Goal: Communication & Community: Share content

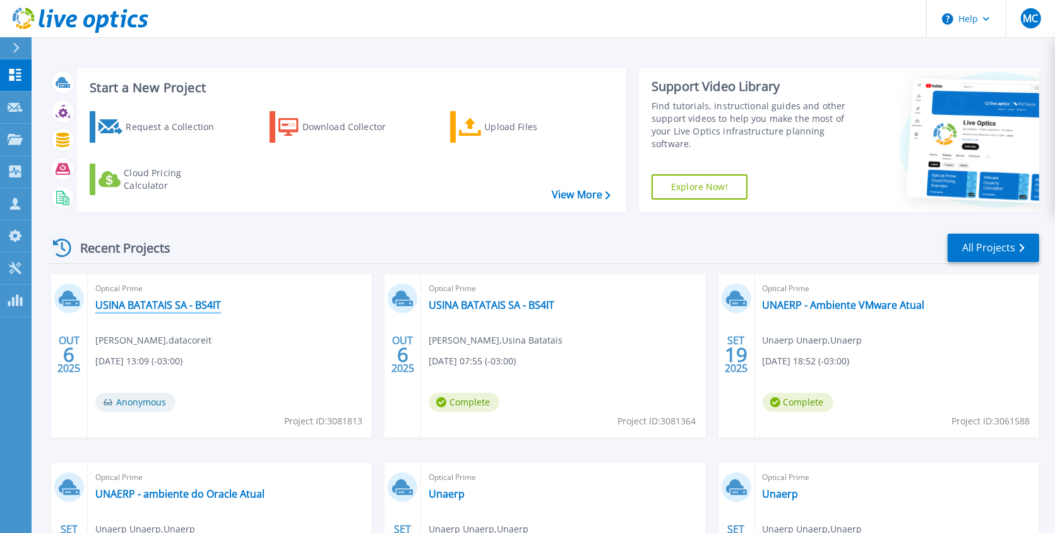
click at [195, 300] on link "USINA BATATAIS SA - BS4IT" at bounding box center [158, 305] width 126 height 13
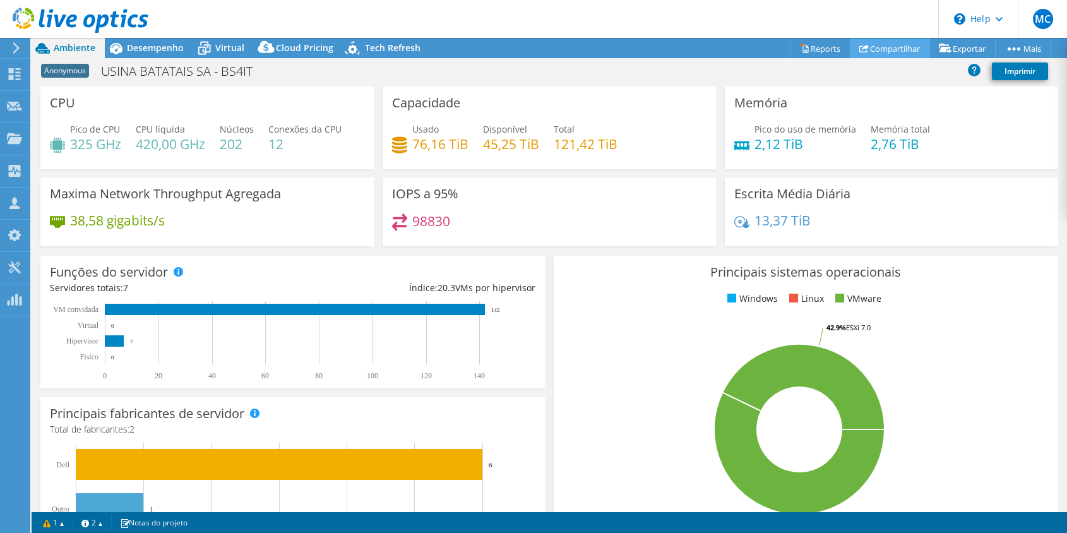
click at [888, 54] on link "Compartilhar" at bounding box center [890, 49] width 80 height 20
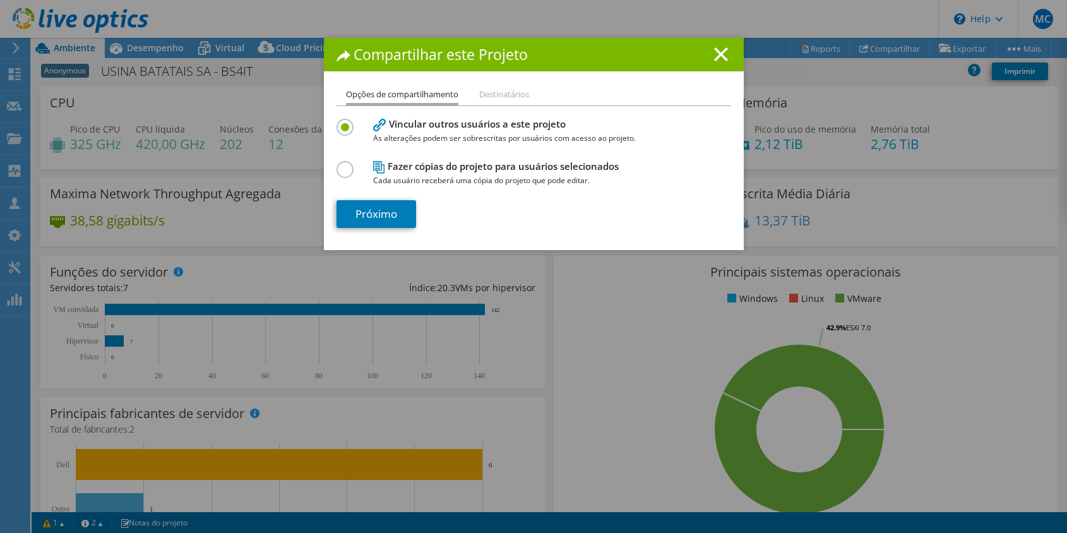
click at [490, 91] on li "Destinatários" at bounding box center [504, 95] width 50 height 16
click at [390, 171] on h4 "Fazer cópias do projeto para usuários selecionados Cada usuário receberá uma có…" at bounding box center [531, 173] width 316 height 28
click at [341, 164] on label at bounding box center [348, 162] width 22 height 3
click at [0, 0] on input "radio" at bounding box center [0, 0] width 0 height 0
click at [400, 128] on h4 "Vincular outros usuários a este projeto As alterações podem ser sobrescritas po…" at bounding box center [531, 131] width 316 height 28
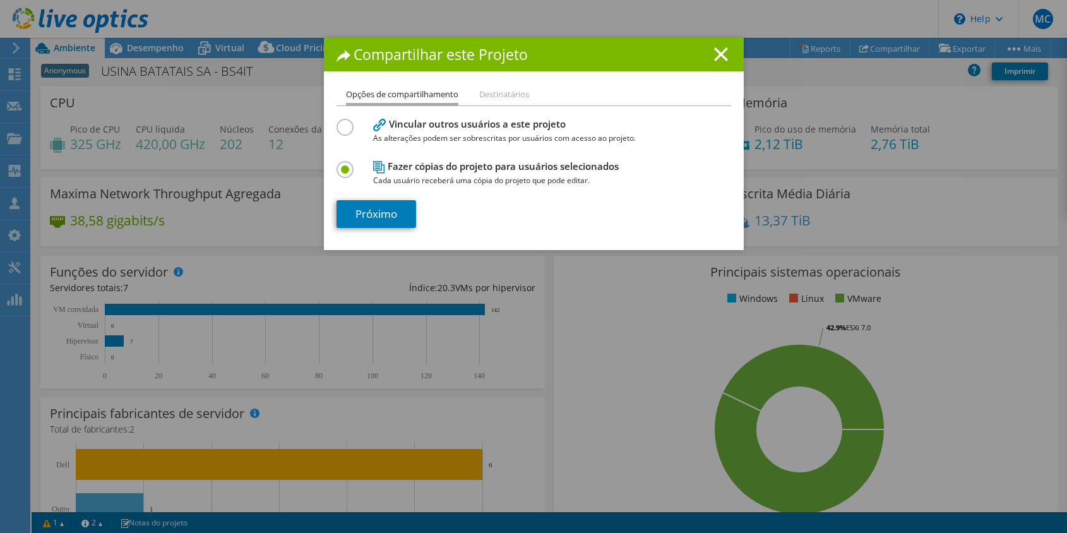
click at [337, 122] on label at bounding box center [348, 120] width 22 height 3
click at [0, 0] on input "radio" at bounding box center [0, 0] width 0 height 0
click at [374, 228] on div "Opções de compartilhamento Destinatários Vincular outros usuários a este projet…" at bounding box center [534, 168] width 420 height 163
click at [393, 210] on link "Próximo" at bounding box center [377, 214] width 80 height 28
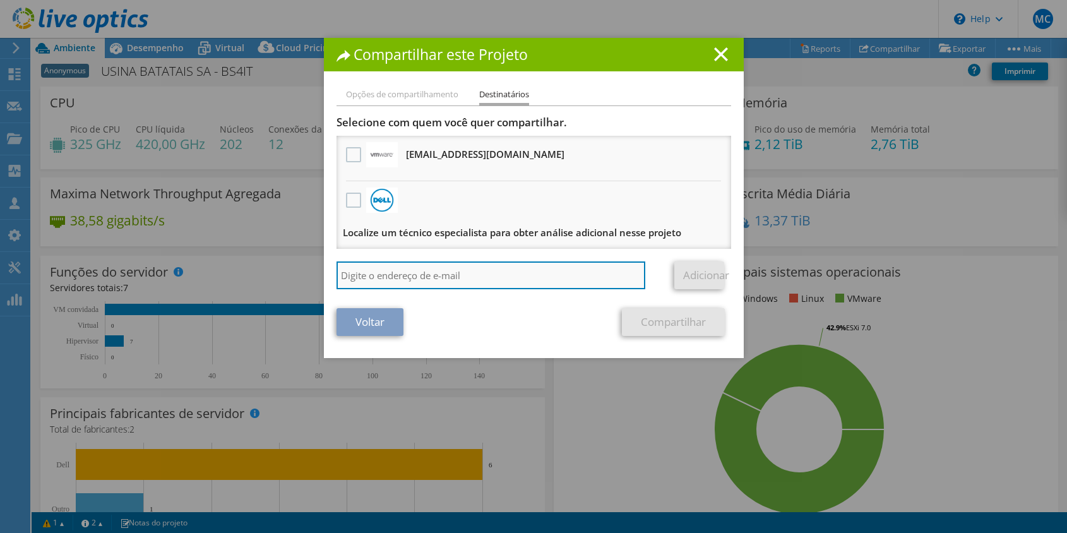
click at [429, 282] on input "search" at bounding box center [491, 275] width 309 height 28
paste input "xrail_papi_client@liveoptics.com"
type input "xrail_papi_client@liveoptics.com"
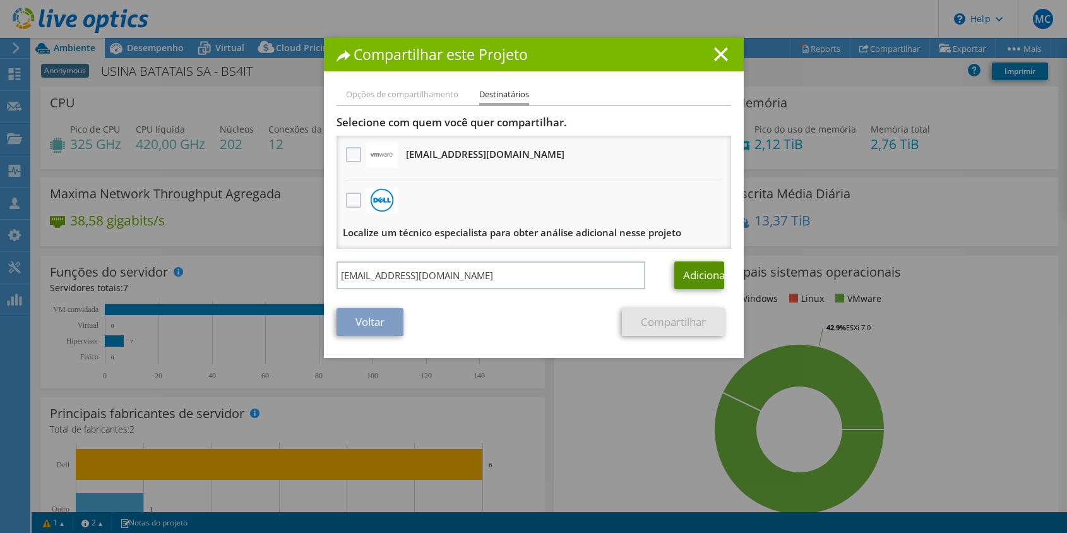
click at [695, 276] on link "Adicionar" at bounding box center [699, 275] width 50 height 28
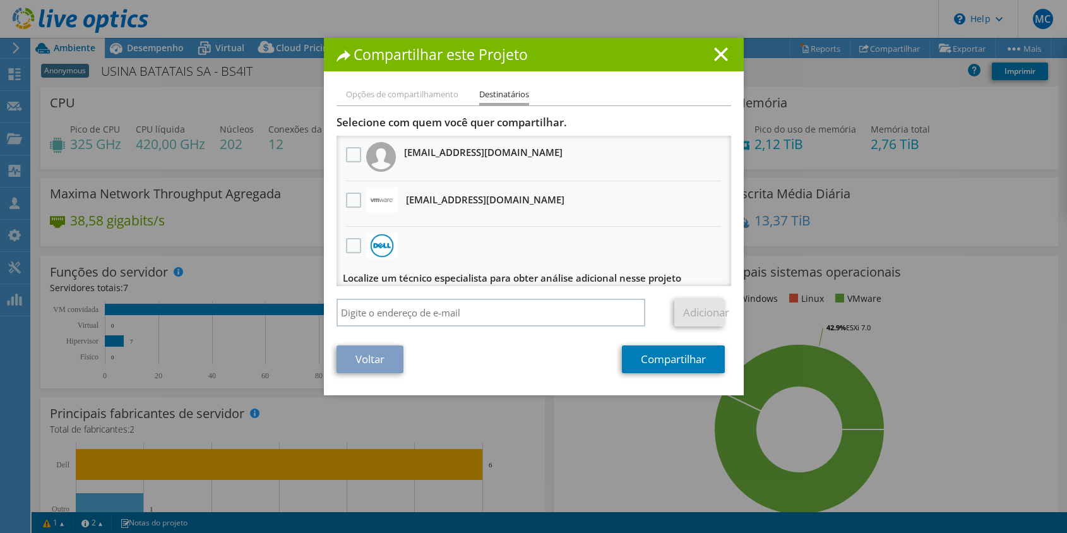
click at [404, 156] on h3 "xrail_papi_client@liveoptics.com" at bounding box center [483, 152] width 158 height 20
click at [353, 152] on label at bounding box center [355, 154] width 18 height 15
click at [0, 0] on "] "checkbox" at bounding box center [0, 0] width 0 height 0
click at [678, 360] on link "Compartilhar" at bounding box center [673, 359] width 103 height 28
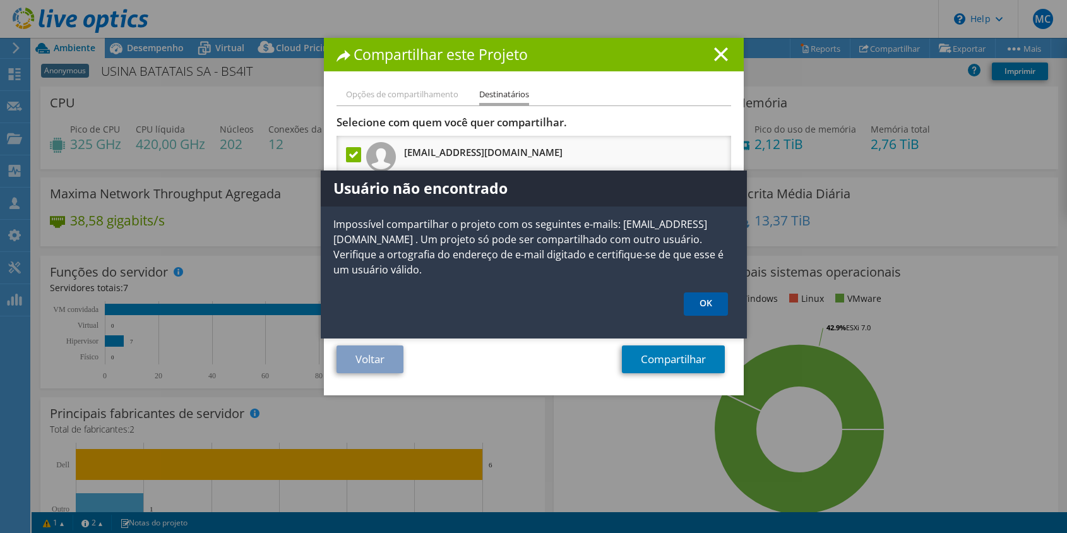
click at [696, 296] on link "OK" at bounding box center [706, 303] width 44 height 23
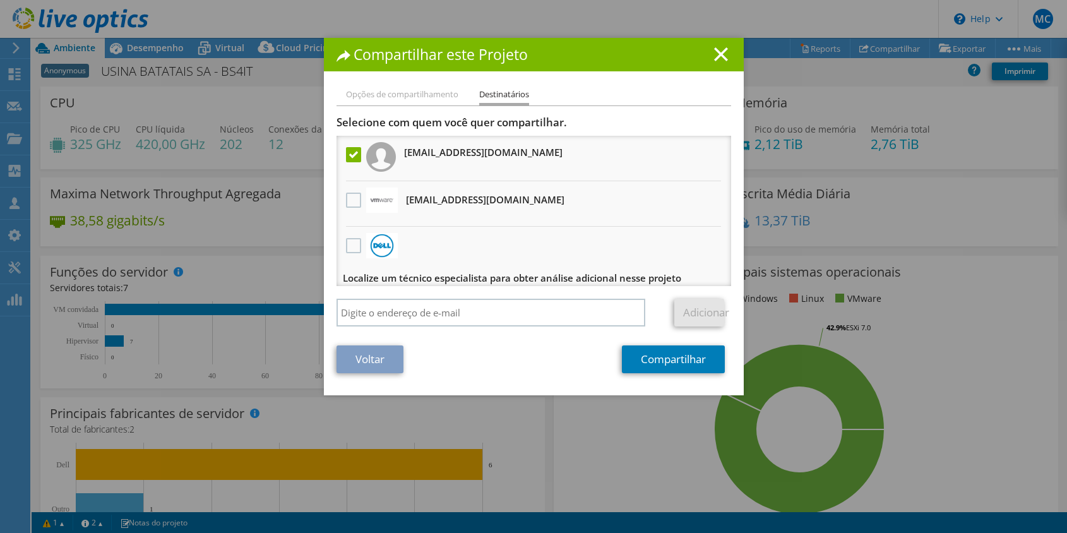
click at [371, 354] on link "Voltar" at bounding box center [370, 359] width 67 height 28
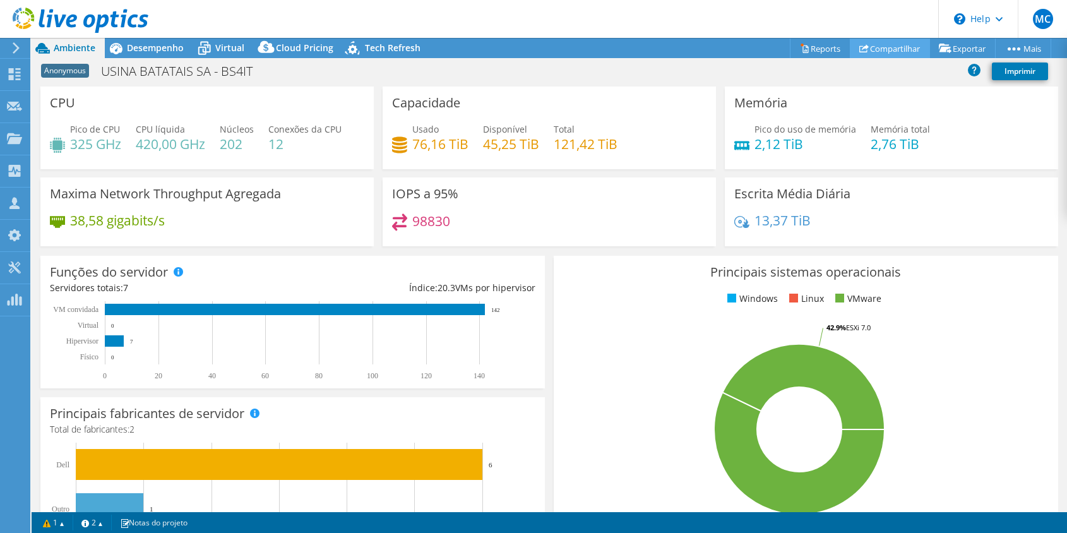
click at [880, 52] on link "Compartilhar" at bounding box center [890, 49] width 80 height 20
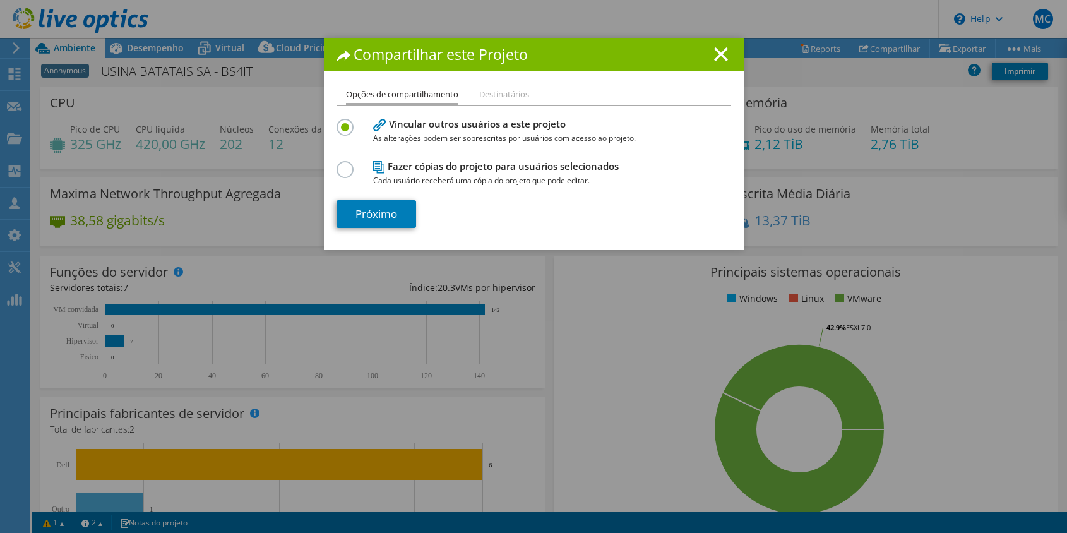
click at [337, 164] on label at bounding box center [348, 162] width 22 height 3
click at [0, 0] on input "radio" at bounding box center [0, 0] width 0 height 0
click at [366, 207] on link "Próximo" at bounding box center [377, 214] width 80 height 28
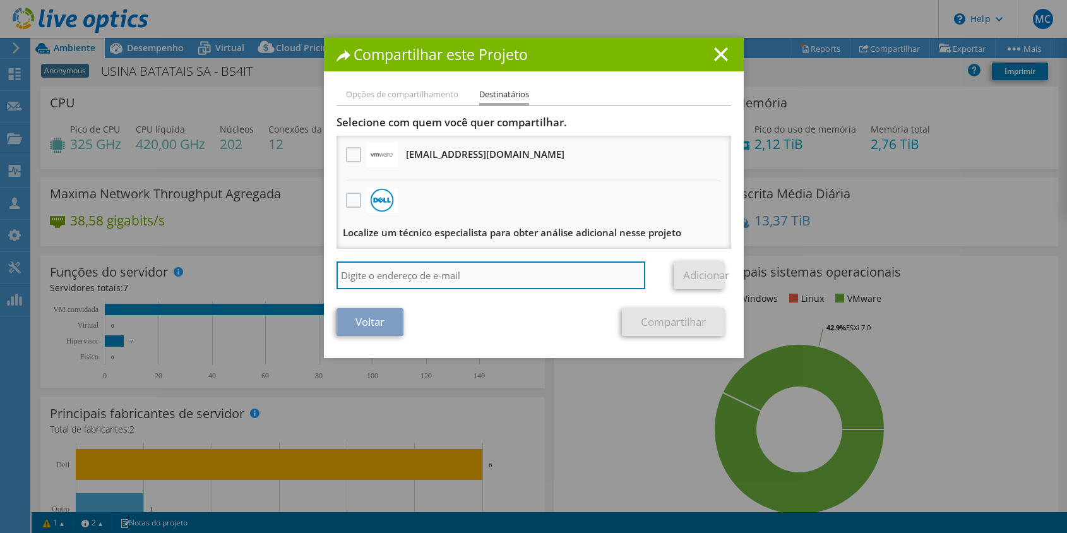
click at [424, 262] on input "search" at bounding box center [491, 275] width 309 height 28
paste input "xrail_papi_client@liveoptics.com"
type input "xrail_papi_client@liveoptics.com"
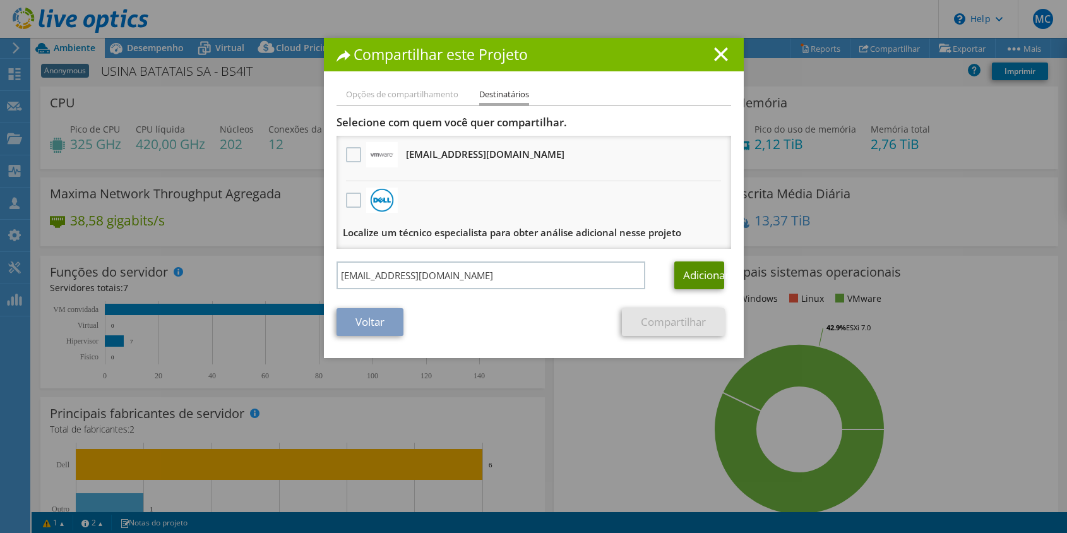
click at [688, 272] on link "Adicionar" at bounding box center [699, 275] width 50 height 28
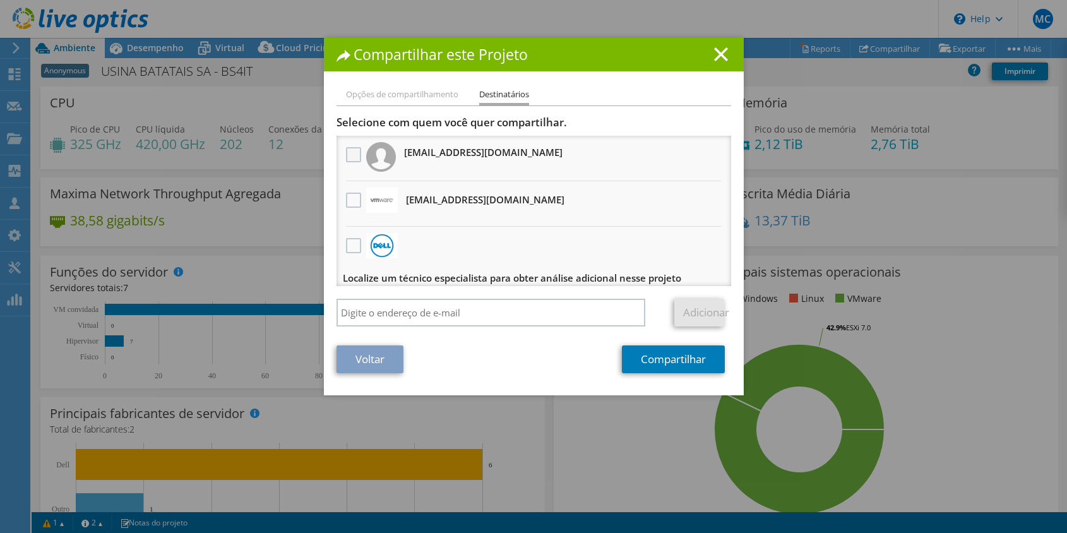
click at [347, 154] on label at bounding box center [355, 154] width 18 height 15
click at [0, 0] on "] "checkbox" at bounding box center [0, 0] width 0 height 0
click at [693, 365] on link "Compartilhar" at bounding box center [673, 359] width 103 height 28
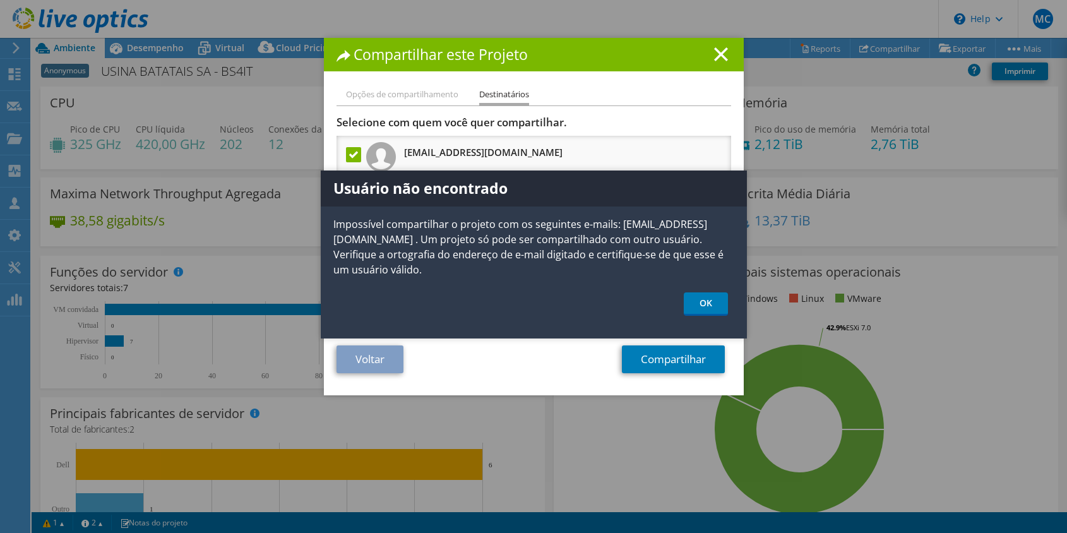
drag, startPoint x: 499, startPoint y: 244, endPoint x: 658, endPoint y: 269, distance: 160.4
click at [658, 269] on p "Impossível compartilhar o projeto com os seguintes e-mails: xrail_papi_client@l…" at bounding box center [534, 247] width 426 height 61
click at [701, 300] on link "OK" at bounding box center [706, 303] width 44 height 23
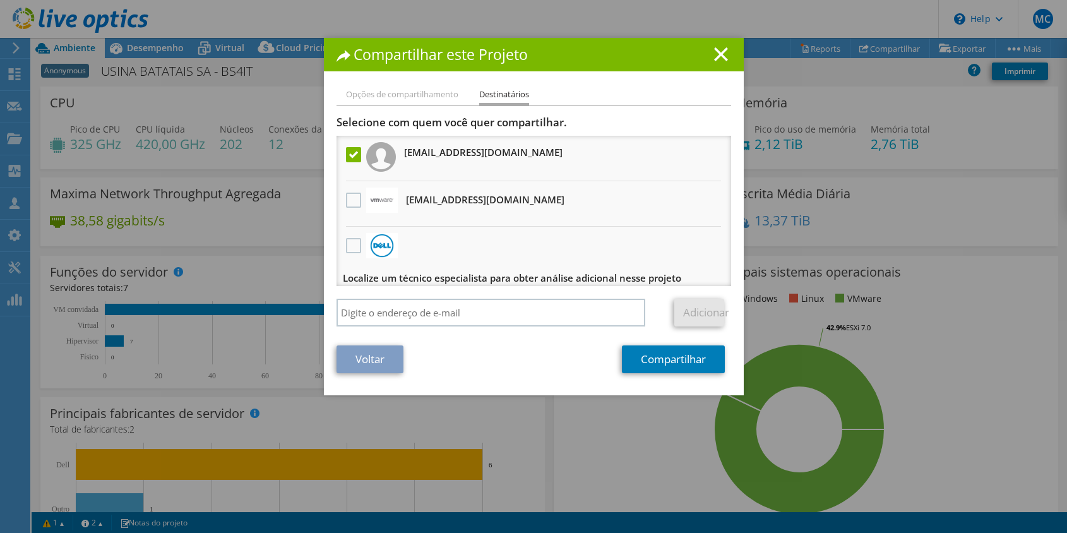
click at [536, 155] on h3 "xrail_papi_client@liveoptics.com" at bounding box center [483, 152] width 158 height 20
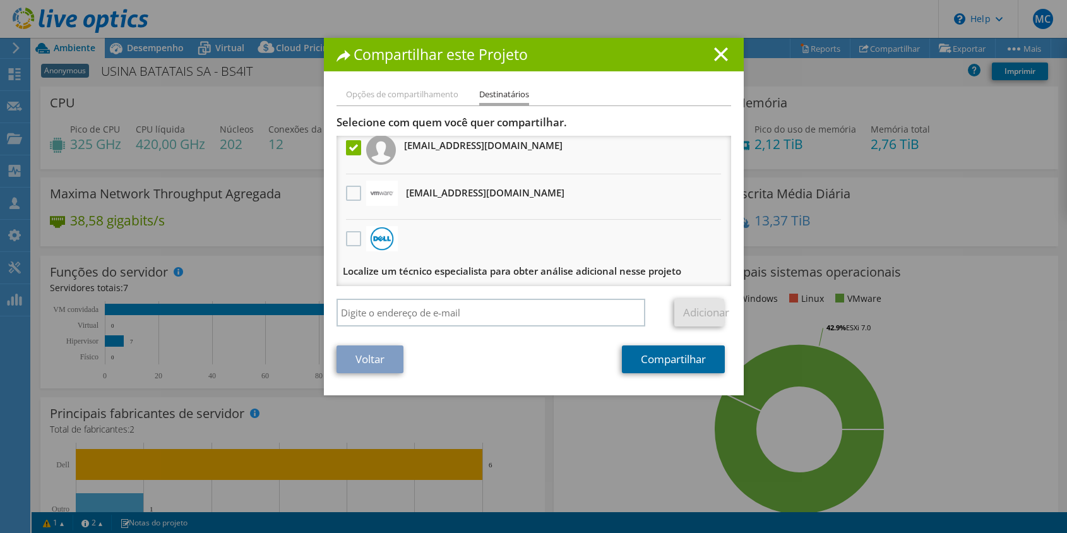
click at [686, 359] on link "Compartilhar" at bounding box center [673, 359] width 103 height 28
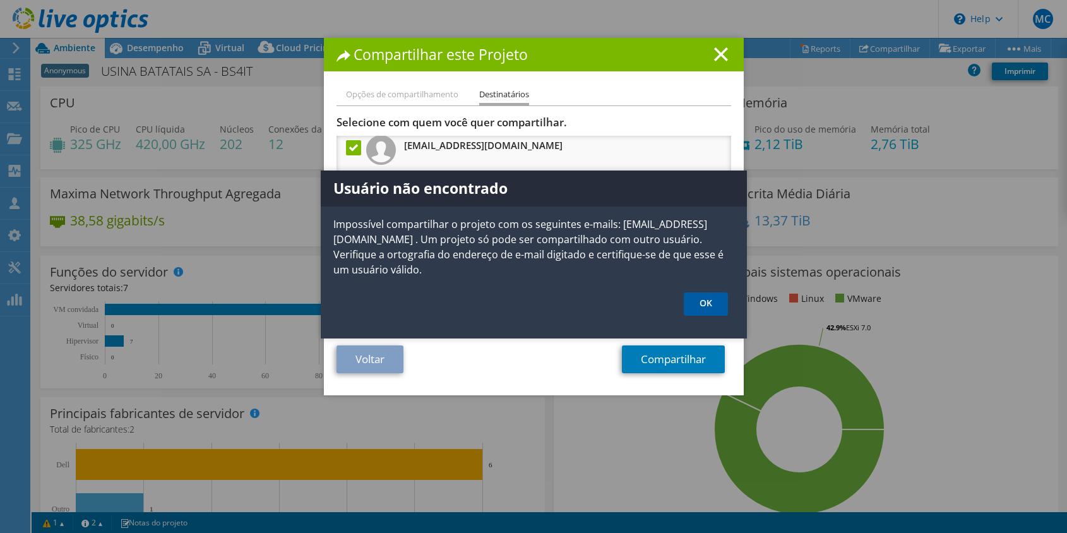
click at [702, 304] on link "OK" at bounding box center [706, 303] width 44 height 23
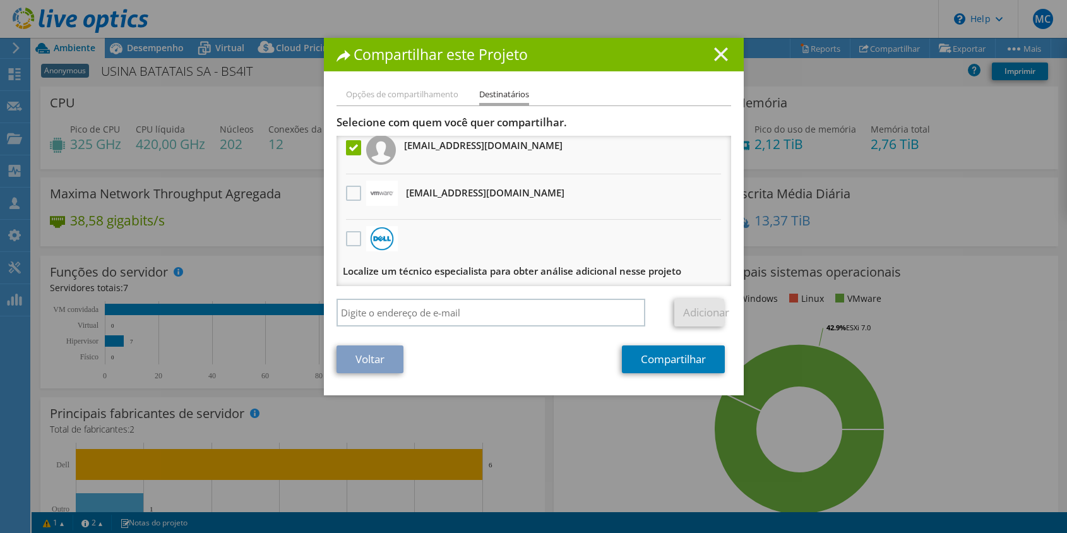
click at [717, 58] on line at bounding box center [721, 54] width 13 height 13
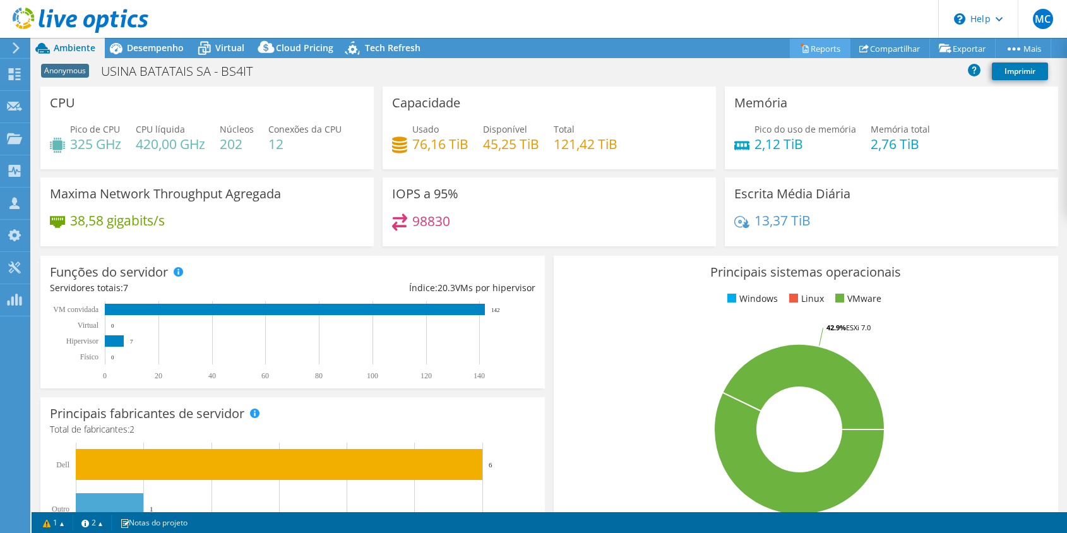
click at [818, 53] on link "Reports" at bounding box center [820, 49] width 61 height 20
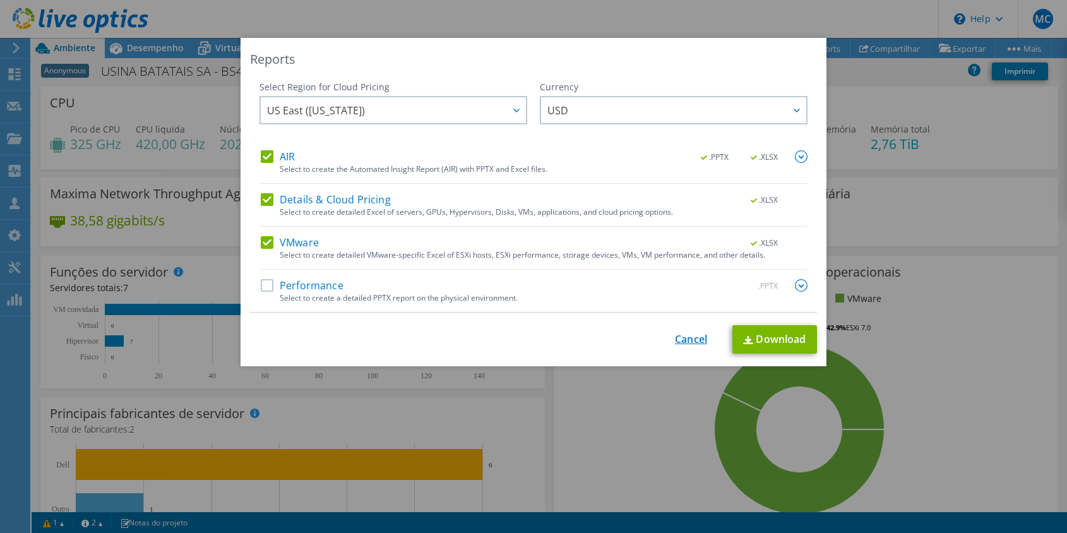
click at [681, 335] on link "Cancel" at bounding box center [691, 339] width 32 height 12
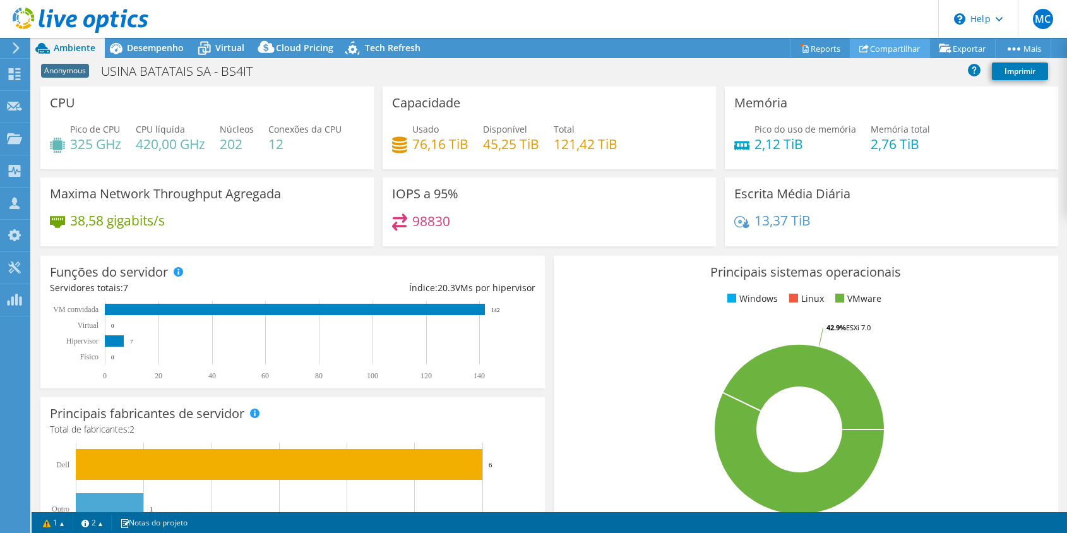
click at [880, 49] on link "Compartilhar" at bounding box center [890, 49] width 80 height 20
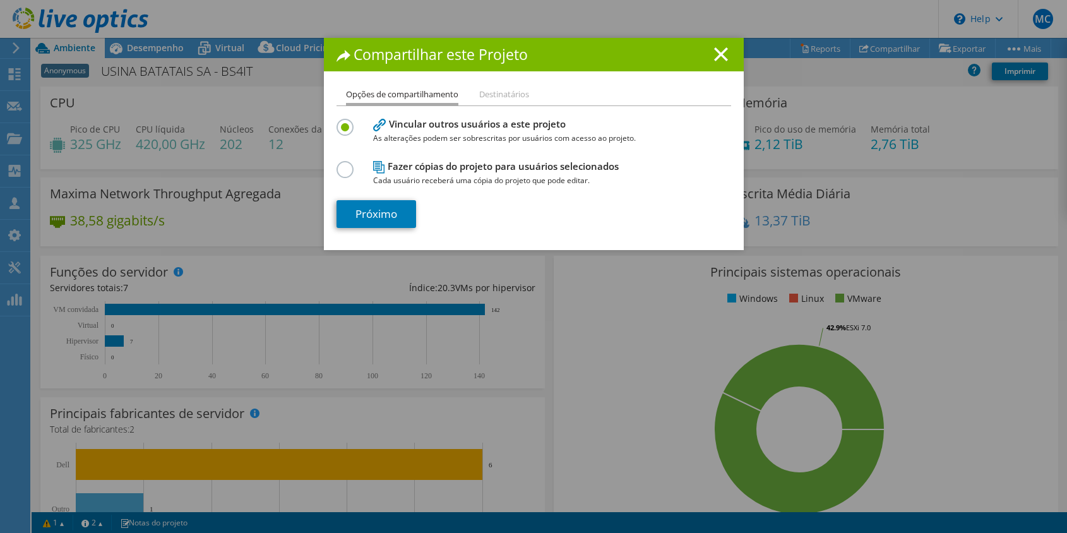
click at [501, 87] on li "Destinatários" at bounding box center [504, 95] width 50 height 16
click at [498, 88] on li "Destinatários" at bounding box center [504, 95] width 50 height 16
click at [381, 197] on section "Vincular outros usuários a este projeto As alterações podem ser sobrescritas po…" at bounding box center [534, 172] width 395 height 112
click at [366, 222] on link "Próximo" at bounding box center [377, 214] width 80 height 28
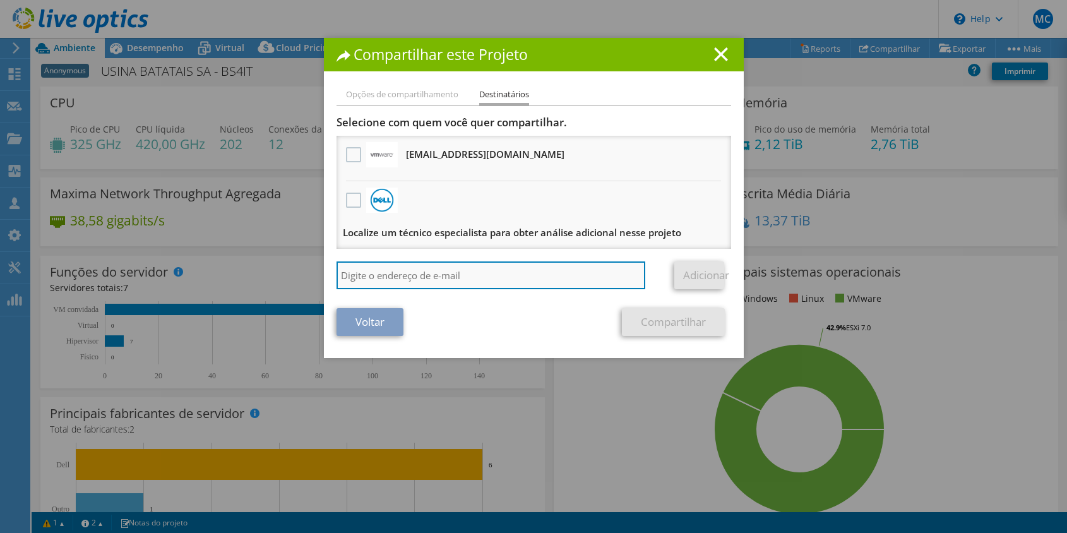
click at [409, 270] on input "search" at bounding box center [491, 275] width 309 height 28
paste input "xrail_papi_client@liveoptics.com"
type input "xrail_papi_client@liveoptics.com"
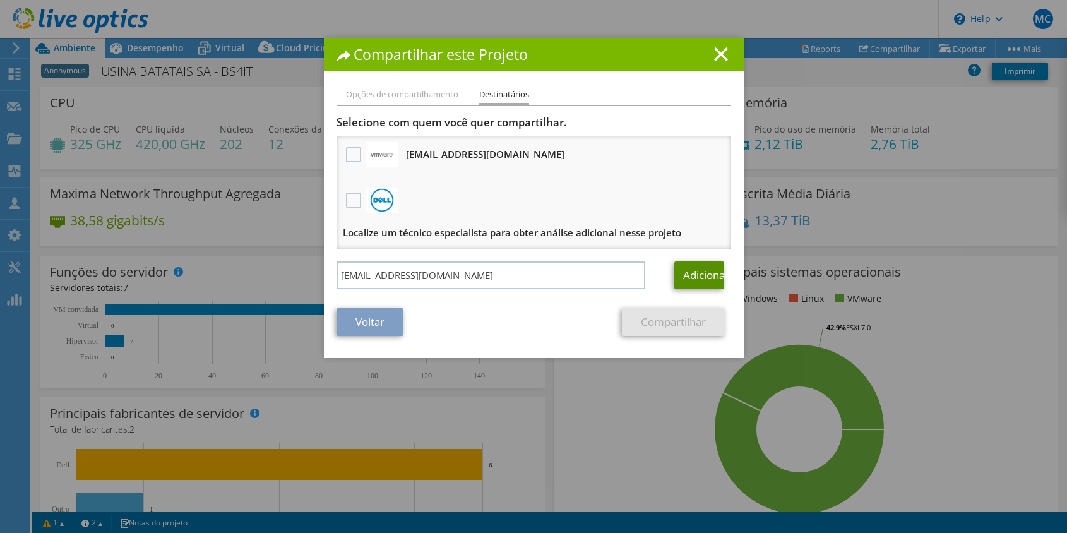
click at [698, 279] on link "Adicionar" at bounding box center [699, 275] width 50 height 28
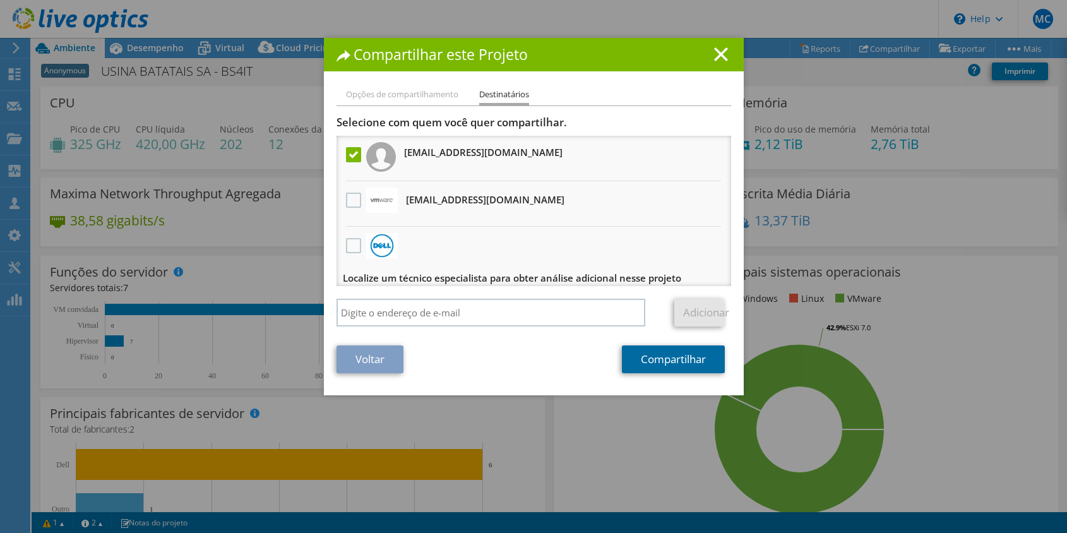
click at [673, 368] on link "Compartilhar" at bounding box center [673, 359] width 103 height 28
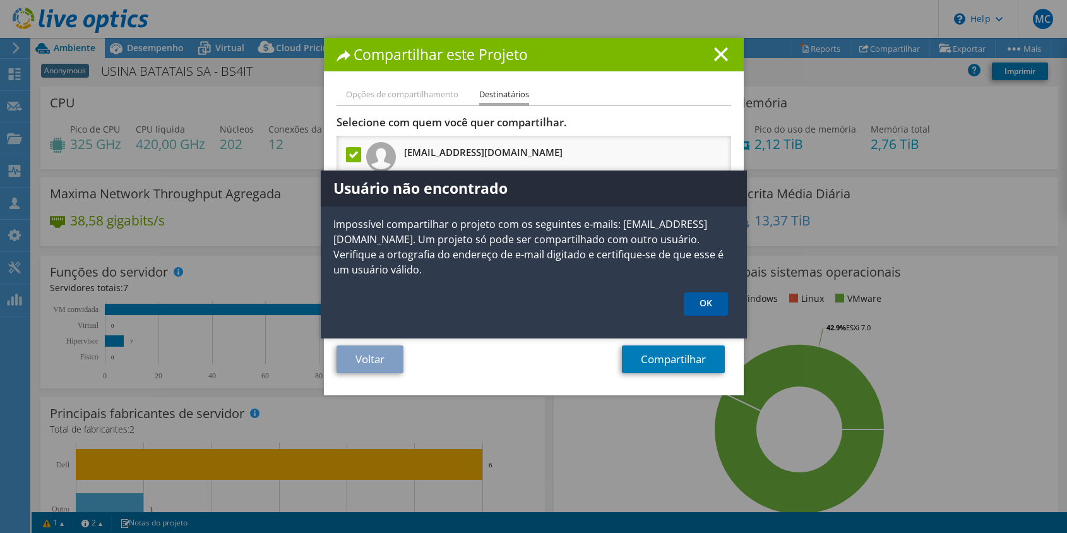
click at [695, 297] on link "OK" at bounding box center [706, 303] width 44 height 23
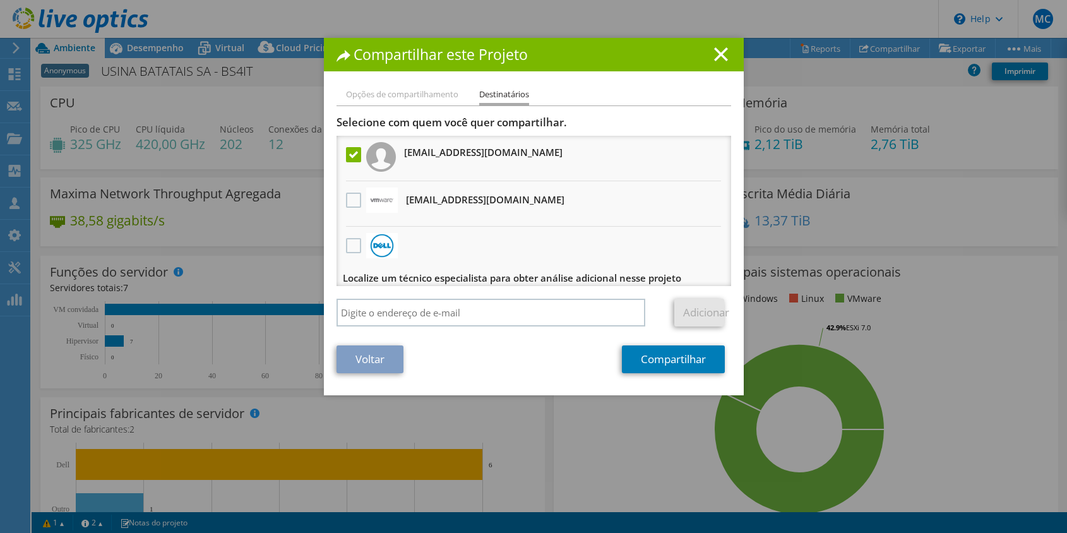
click at [540, 159] on h3 "xrail_papi_client@liveoptics.com" at bounding box center [483, 152] width 158 height 20
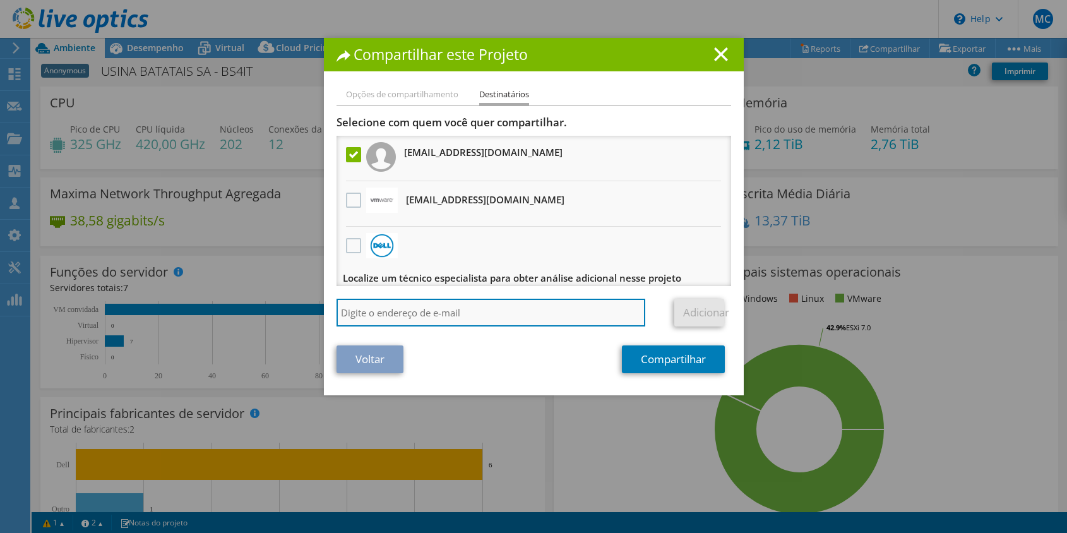
click at [463, 308] on input "search" at bounding box center [491, 313] width 309 height 28
paste input "xrail_papi_client@liveoptics.com"
click at [337, 314] on input "xrail_papi_client@liveoptics.com" at bounding box center [491, 313] width 309 height 28
click at [539, 323] on input "vxrail_papi_client@liveoptics.com" at bounding box center [491, 313] width 309 height 28
type input "vxrail_papi_client@liveoptics.com"
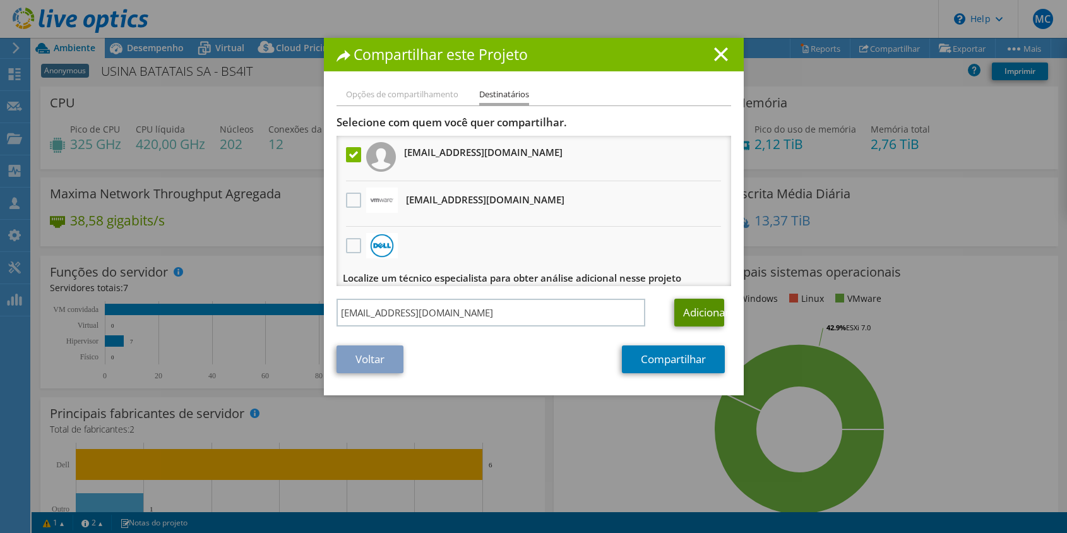
click at [694, 321] on link "Adicionar" at bounding box center [699, 313] width 50 height 28
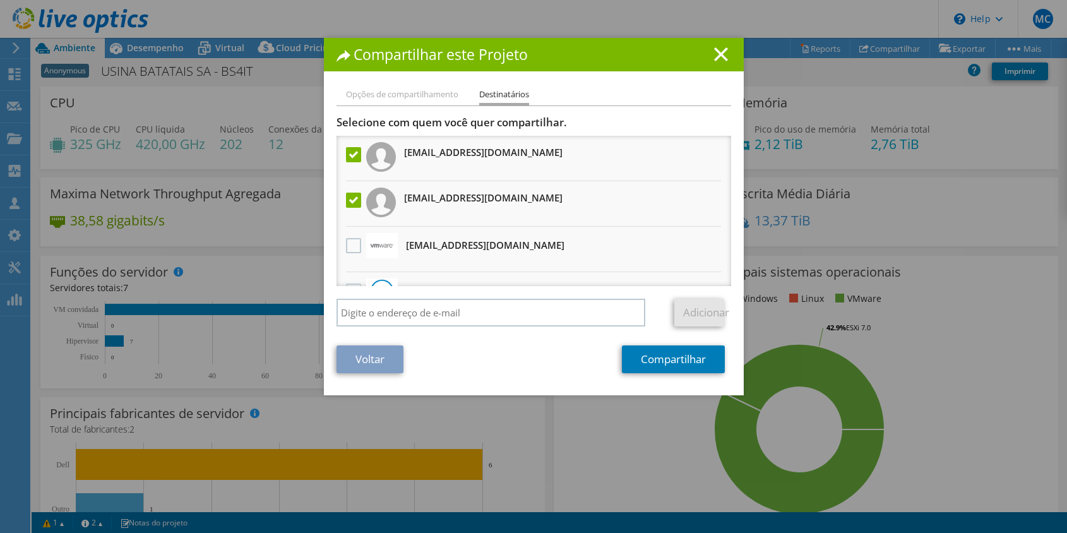
click at [346, 194] on label at bounding box center [355, 200] width 18 height 15
click at [0, 0] on input "checkbox" at bounding box center [0, 0] width 0 height 0
click at [655, 363] on link "Compartilhar" at bounding box center [673, 359] width 103 height 28
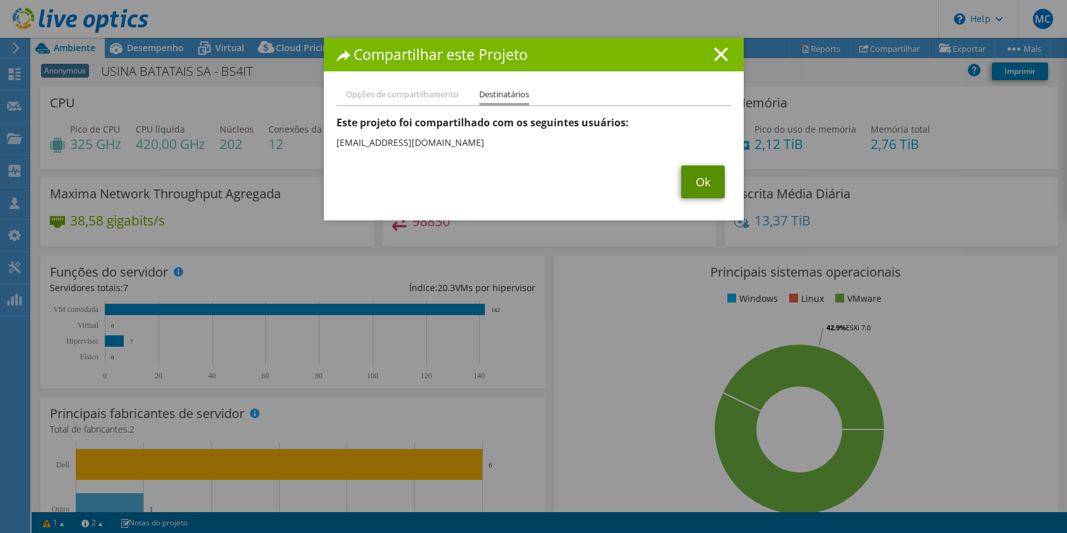
click at [693, 179] on link "Ok" at bounding box center [703, 181] width 44 height 33
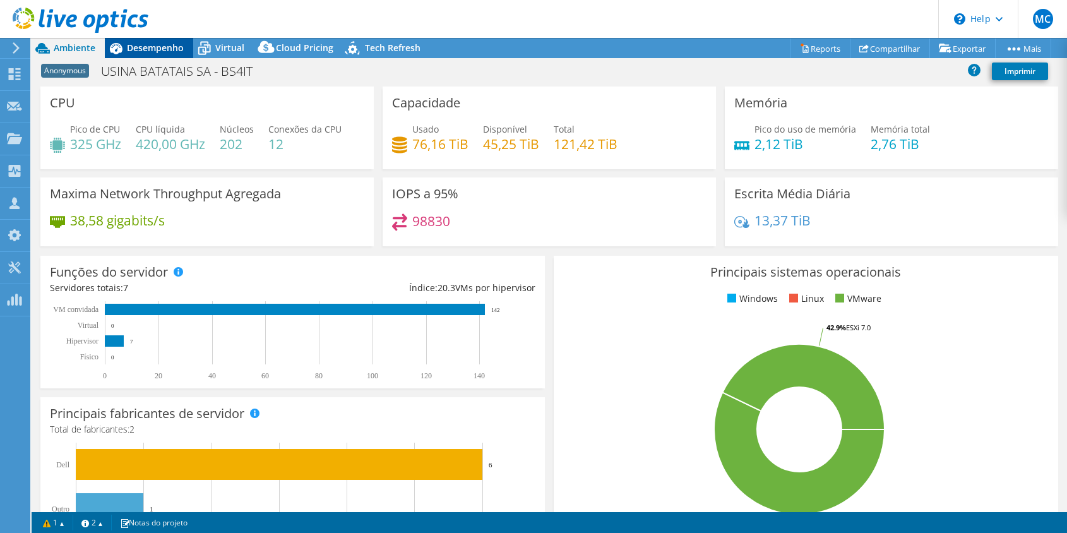
click at [140, 44] on span "Desempenho" at bounding box center [155, 48] width 57 height 12
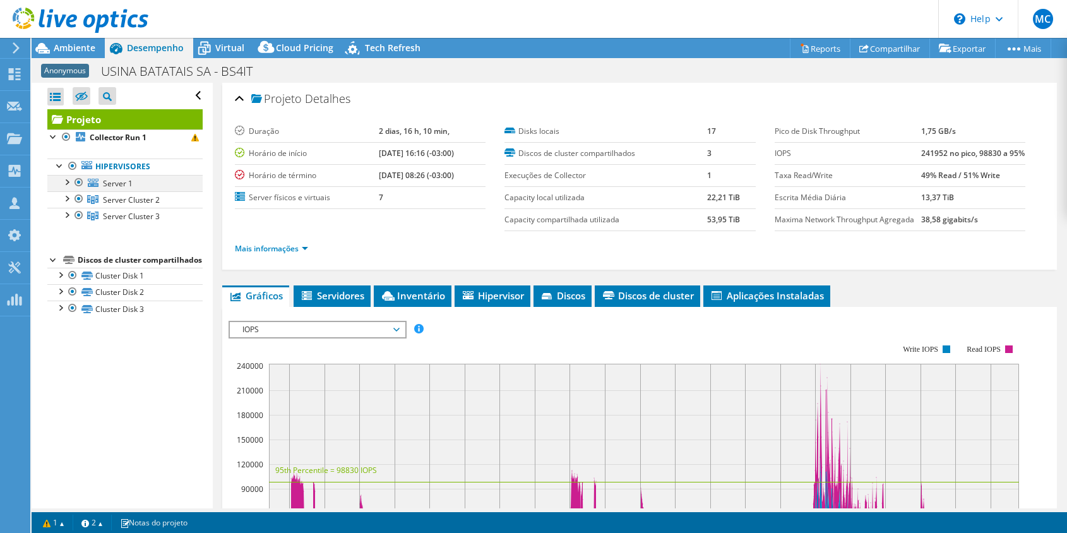
click at [68, 183] on div at bounding box center [66, 181] width 13 height 13
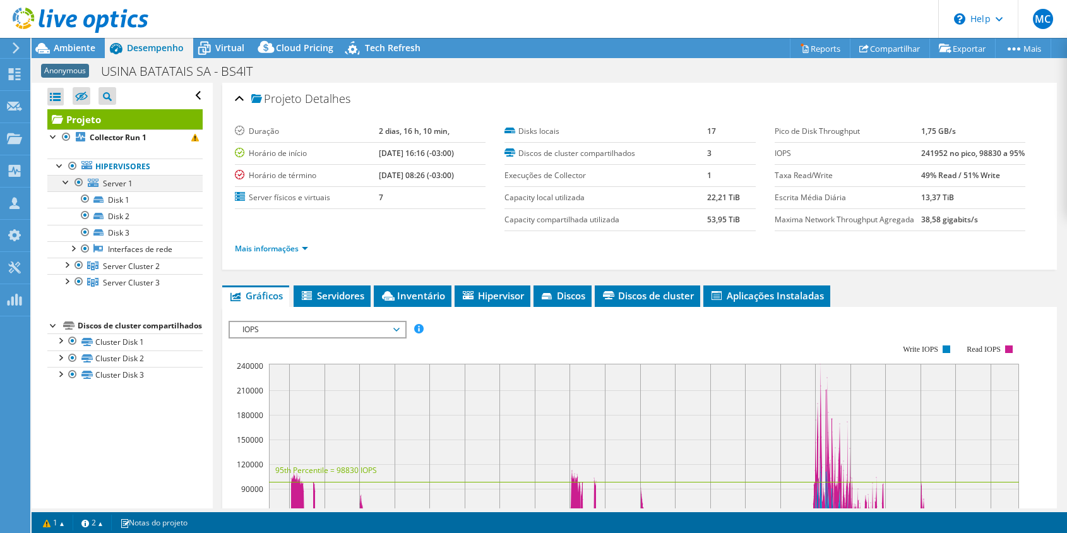
click at [68, 183] on div at bounding box center [66, 181] width 13 height 13
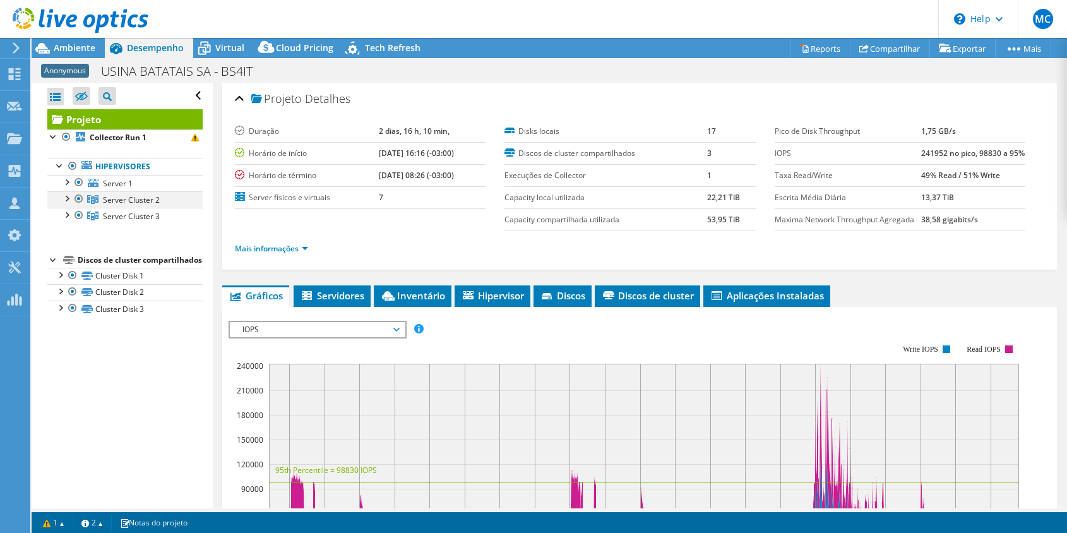
click at [68, 202] on div at bounding box center [66, 197] width 13 height 13
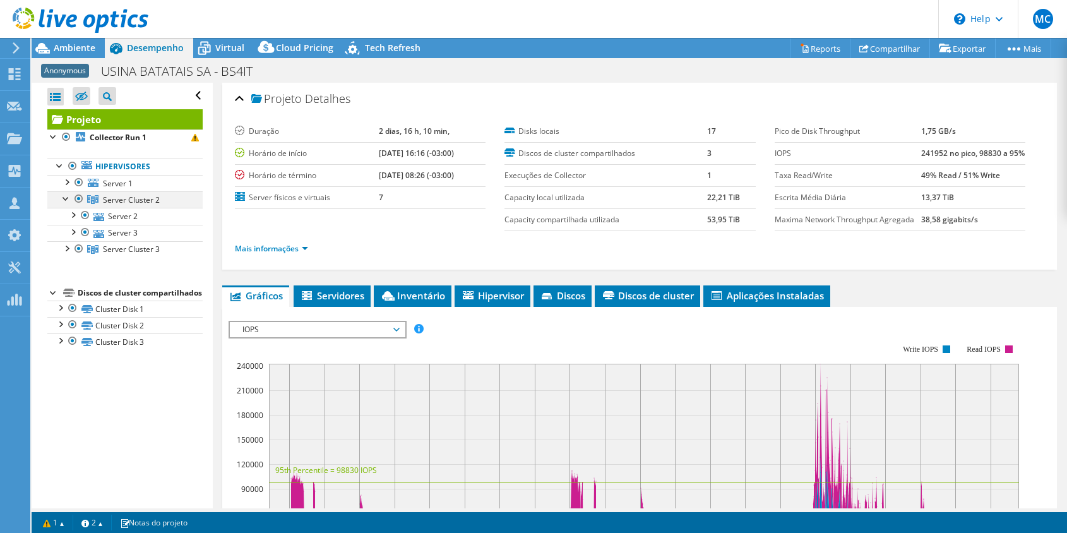
click at [68, 202] on div at bounding box center [66, 197] width 13 height 13
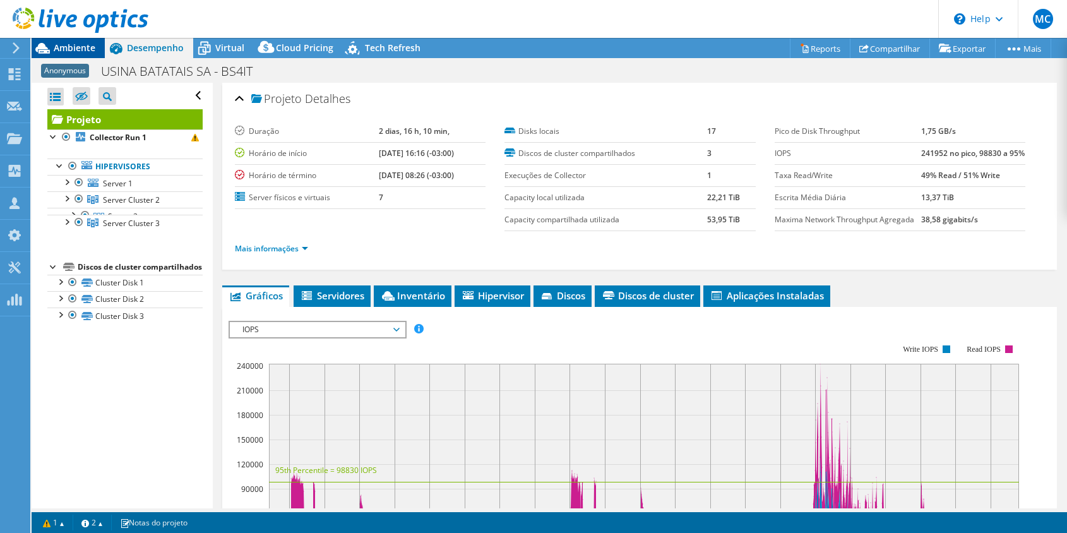
click at [71, 43] on span "Ambiente" at bounding box center [75, 48] width 42 height 12
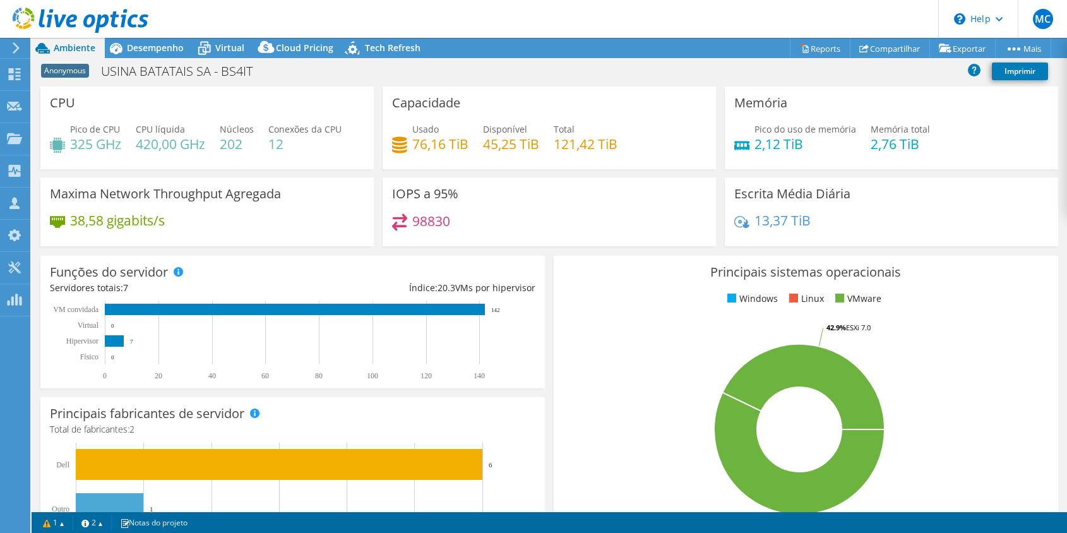
click at [75, 16] on use at bounding box center [81, 20] width 136 height 25
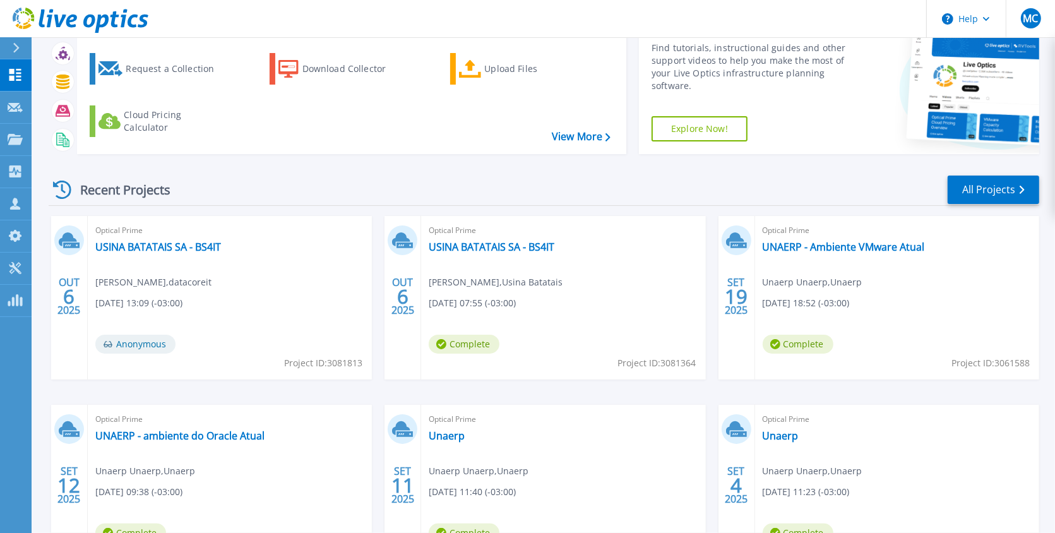
scroll to position [71, 0]
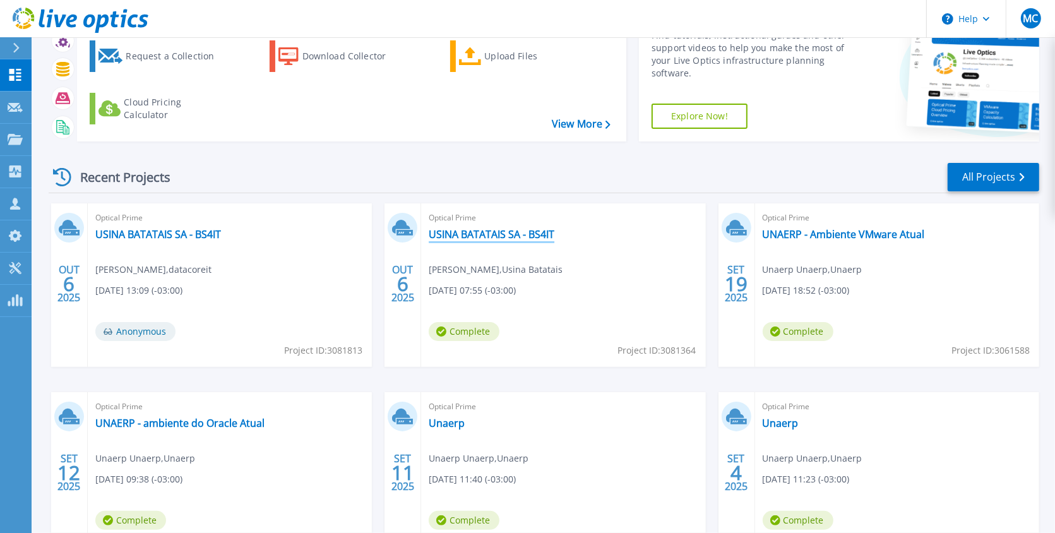
click at [492, 233] on link "USINA BATATAIS SA - BS4IT" at bounding box center [492, 234] width 126 height 13
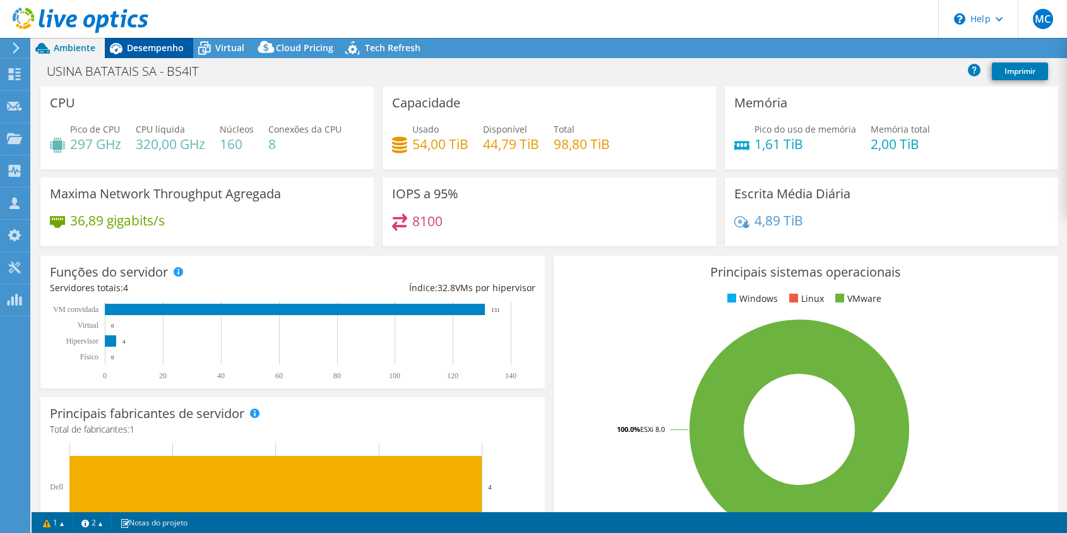
click at [170, 47] on span "Desempenho" at bounding box center [155, 48] width 57 height 12
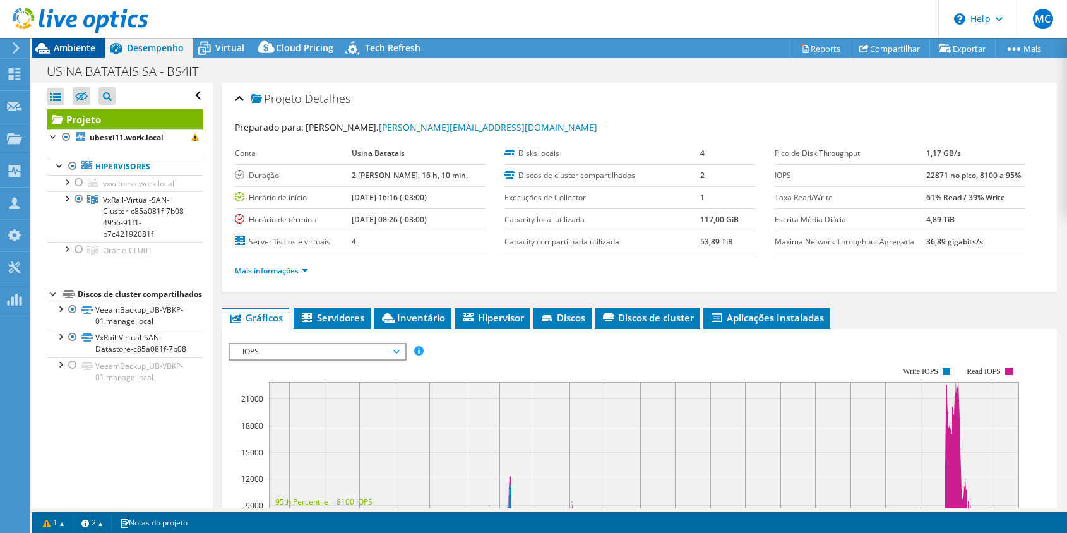
click at [73, 51] on span "Ambiente" at bounding box center [75, 48] width 42 height 12
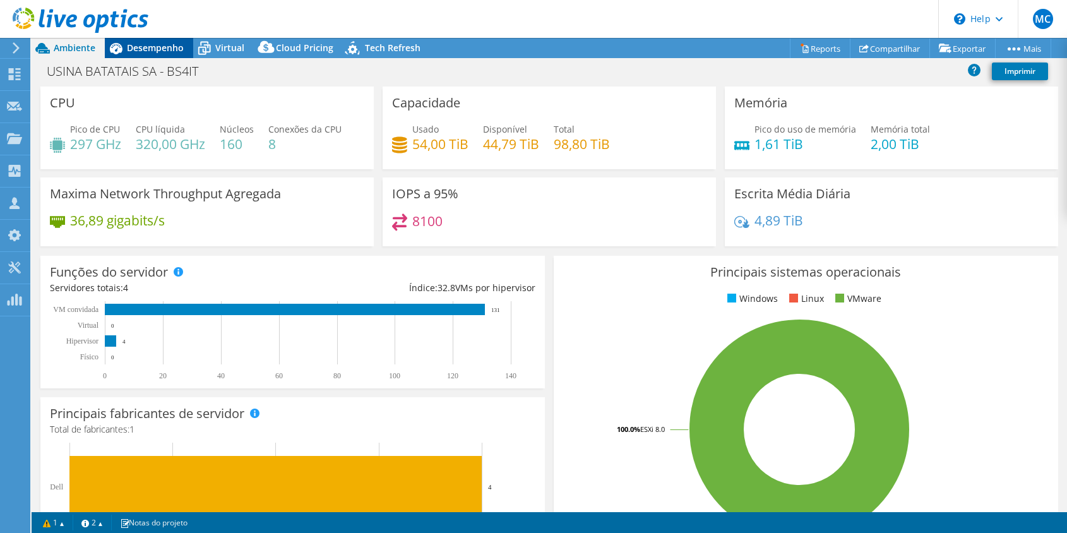
click at [169, 50] on span "Desempenho" at bounding box center [155, 48] width 57 height 12
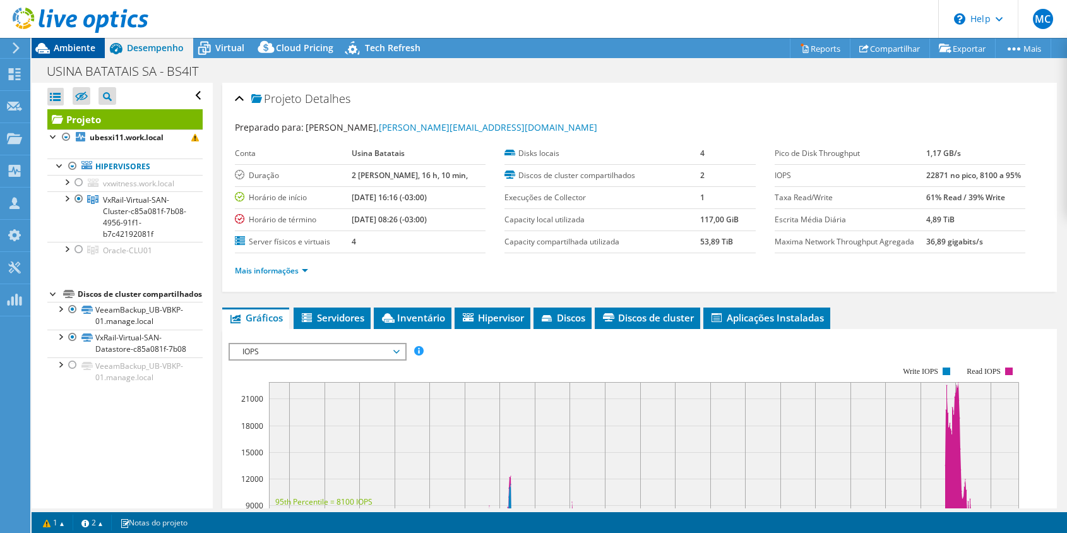
click at [56, 45] on span "Ambiente" at bounding box center [75, 48] width 42 height 12
